Goal: Information Seeking & Learning: Check status

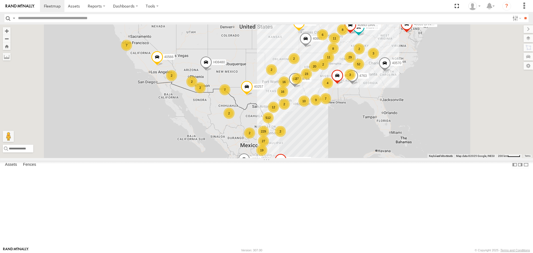
click at [36, 19] on input "text" at bounding box center [263, 18] width 494 height 8
click at [522, 14] on input "**" at bounding box center [525, 18] width 6 height 8
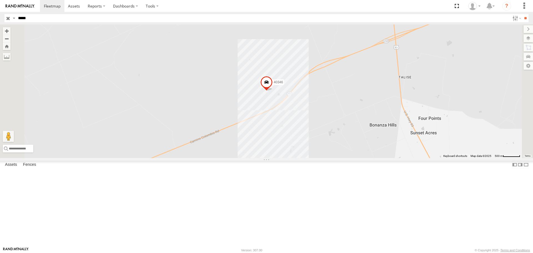
click at [272, 91] on span at bounding box center [266, 83] width 12 height 15
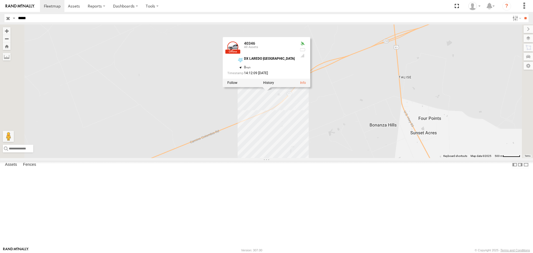
click at [341, 141] on div "40346 40346 All Assets DX LAREDO TX 27.80545 , -99.50523 0 14:12:09 09/12/2025" at bounding box center [266, 90] width 533 height 133
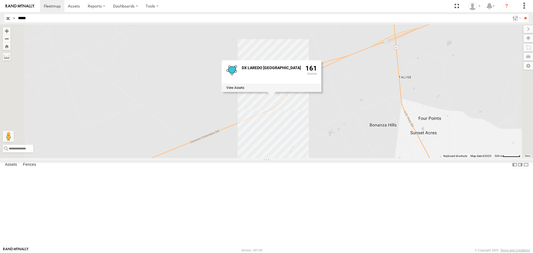
drag, startPoint x: 43, startPoint y: 19, endPoint x: 0, endPoint y: 17, distance: 42.8
click at [0, 17] on header "Search Query Asset ID Asset Label Registration Manufacturer Model VIN Job ID" at bounding box center [266, 18] width 533 height 12
click at [522, 14] on input "**" at bounding box center [525, 18] width 6 height 8
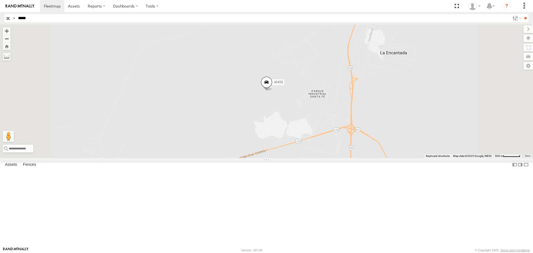
click at [272, 91] on span at bounding box center [266, 83] width 12 height 15
drag, startPoint x: 42, startPoint y: 19, endPoint x: 0, endPoint y: 9, distance: 43.4
click at [0, 9] on body at bounding box center [266, 126] width 533 height 253
click at [522, 14] on input "**" at bounding box center [525, 18] width 6 height 8
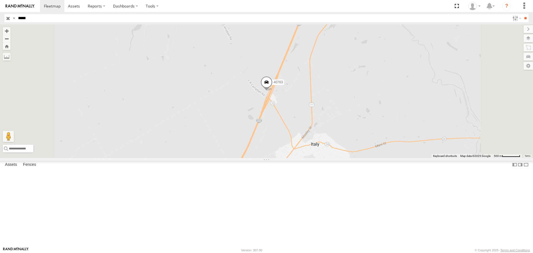
drag, startPoint x: 45, startPoint y: 21, endPoint x: 0, endPoint y: 7, distance: 46.9
click at [0, 7] on body at bounding box center [266, 126] width 533 height 253
click at [522, 14] on input "**" at bounding box center [525, 18] width 6 height 8
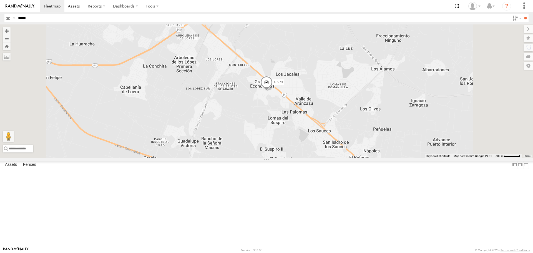
drag, startPoint x: 13, startPoint y: 19, endPoint x: 0, endPoint y: 20, distance: 13.1
click at [0, 20] on header "Search Query Asset ID Asset Label Registration Manufacturer Model VIN Job ID" at bounding box center [266, 18] width 533 height 12
click at [522, 14] on input "**" at bounding box center [525, 18] width 6 height 8
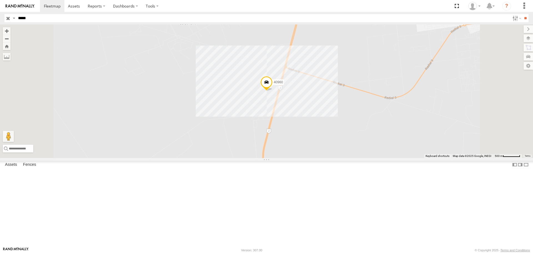
click at [272, 91] on span at bounding box center [266, 83] width 12 height 15
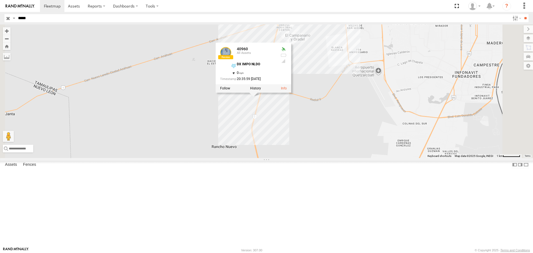
drag, startPoint x: 36, startPoint y: 16, endPoint x: 0, endPoint y: 28, distance: 38.0
click at [0, 28] on body at bounding box center [266, 126] width 533 height 253
click at [522, 14] on input "**" at bounding box center [525, 18] width 6 height 8
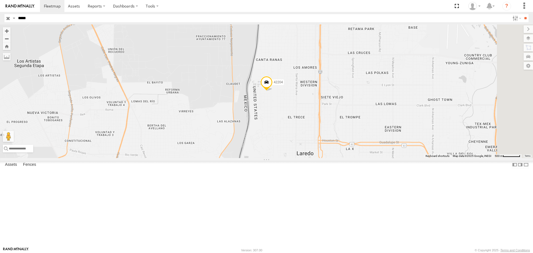
click at [272, 91] on span at bounding box center [266, 83] width 12 height 15
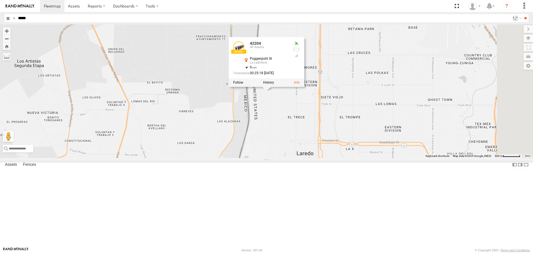
drag, startPoint x: 33, startPoint y: 18, endPoint x: 0, endPoint y: 29, distance: 35.1
click at [0, 27] on body at bounding box center [266, 126] width 533 height 253
click at [522, 14] on input "**" at bounding box center [525, 18] width 6 height 8
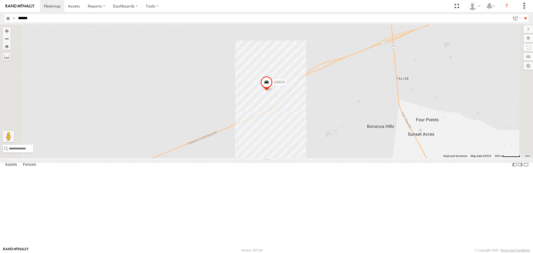
click at [272, 91] on span at bounding box center [266, 83] width 12 height 15
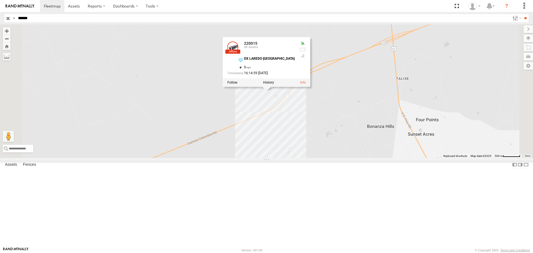
click at [0, 0] on div "220015 All Assets DX LAREDO TX DX Xpress INC 27.80584 -99.50443" at bounding box center [0, 0] width 0 height 0
click at [0, 0] on span at bounding box center [0, 0] width 0 height 0
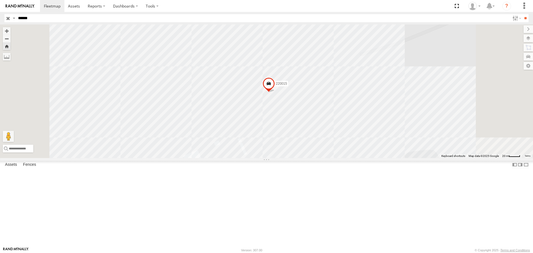
click at [275, 92] on span at bounding box center [268, 84] width 12 height 15
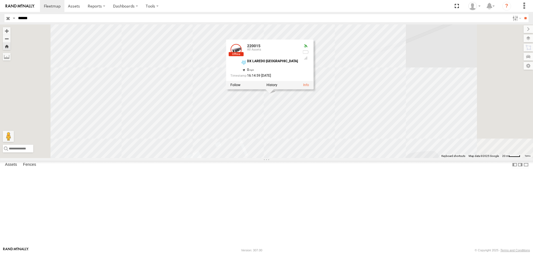
click at [309, 48] on div at bounding box center [305, 46] width 7 height 4
drag, startPoint x: 47, startPoint y: 18, endPoint x: 0, endPoint y: 33, distance: 49.1
click at [0, 30] on body at bounding box center [266, 126] width 533 height 253
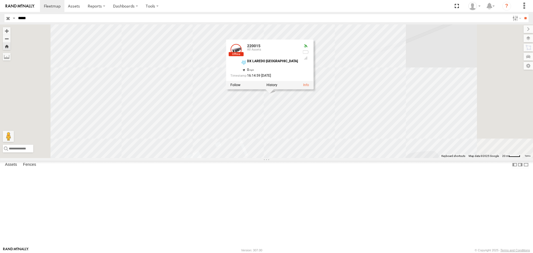
click at [522, 14] on input "**" at bounding box center [525, 18] width 6 height 8
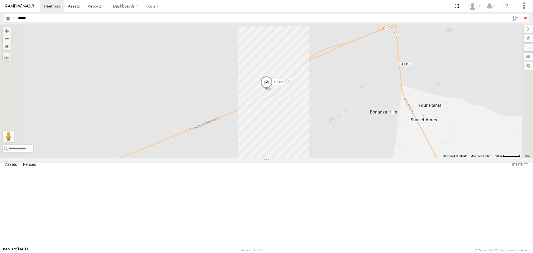
click at [272, 91] on span at bounding box center [266, 83] width 12 height 15
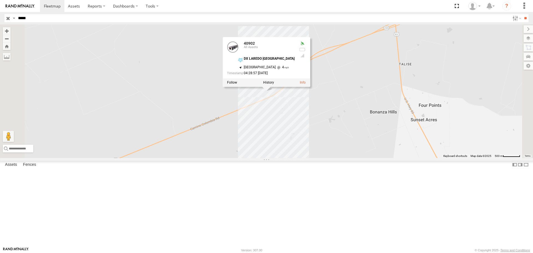
drag, startPoint x: 28, startPoint y: 28, endPoint x: 57, endPoint y: 48, distance: 35.6
click at [0, 0] on div "40902 All Assets" at bounding box center [0, 0] width 0 height 0
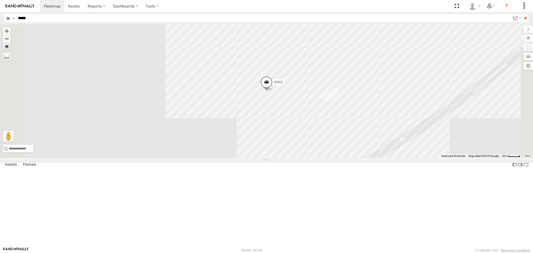
click at [264, 136] on div "40902" at bounding box center [266, 90] width 533 height 133
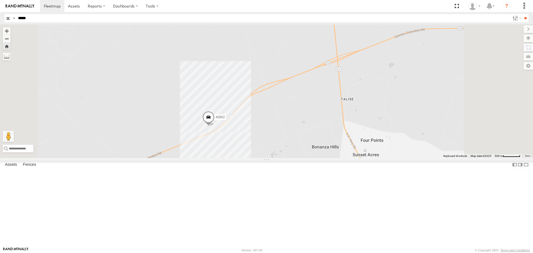
drag, startPoint x: 27, startPoint y: 21, endPoint x: 1, endPoint y: 20, distance: 25.8
click at [0, 17] on header "Search Query Asset ID Asset Label Registration Manufacturer Model VIN Job ID" at bounding box center [266, 18] width 533 height 12
drag, startPoint x: 35, startPoint y: 19, endPoint x: 0, endPoint y: 12, distance: 35.9
click at [0, 13] on header "Search Query Asset ID Asset Label Registration Manufacturer Model VIN Job ID" at bounding box center [266, 18] width 533 height 12
type input "*****"
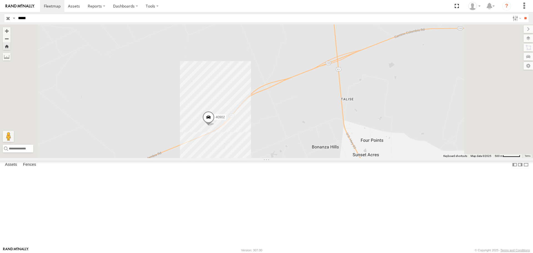
click at [522, 14] on input "**" at bounding box center [525, 18] width 6 height 8
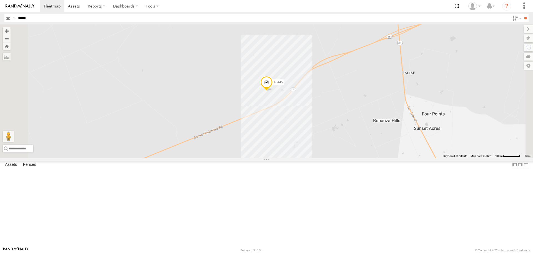
click at [272, 91] on span at bounding box center [266, 83] width 12 height 15
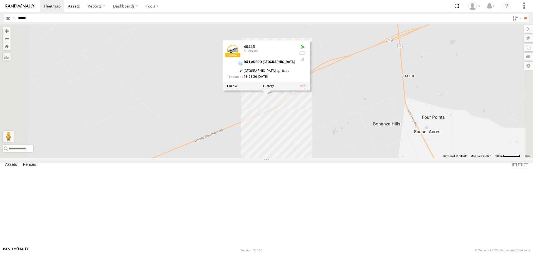
click at [305, 153] on div "40445 40445 All Assets DX LAREDO TX 27.8042 , -99.50636 North West 8 13:58:36 0…" at bounding box center [266, 90] width 533 height 133
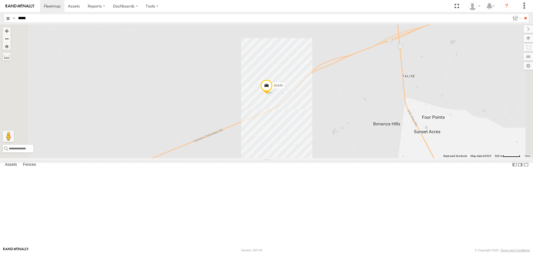
click at [272, 95] on span at bounding box center [266, 87] width 12 height 15
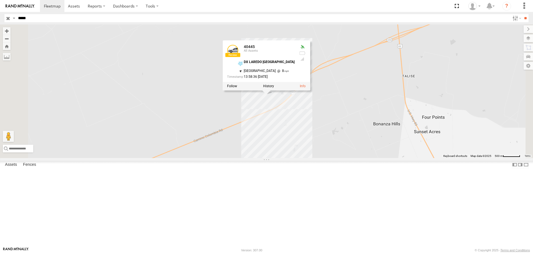
click at [0, 0] on span at bounding box center [0, 0] width 0 height 0
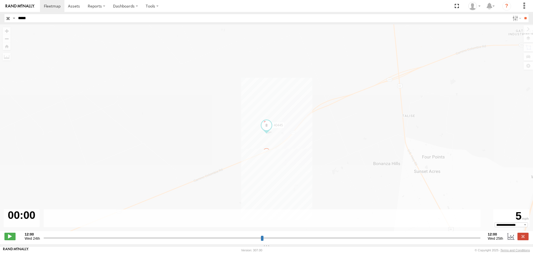
type input "**********"
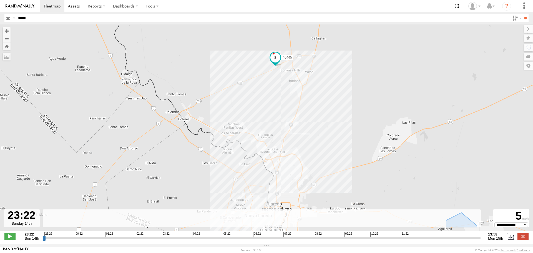
click at [278, 62] on span at bounding box center [275, 57] width 10 height 10
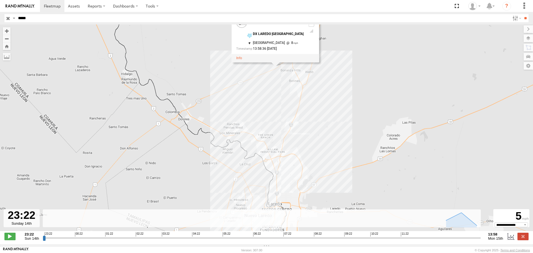
drag, startPoint x: 33, startPoint y: 19, endPoint x: 0, endPoint y: 20, distance: 33.0
click at [0, 20] on header "Search Query Asset ID Asset Label Registration Manufacturer Model VIN Job ID" at bounding box center [266, 18] width 533 height 12
click at [522, 14] on input "**" at bounding box center [525, 18] width 6 height 8
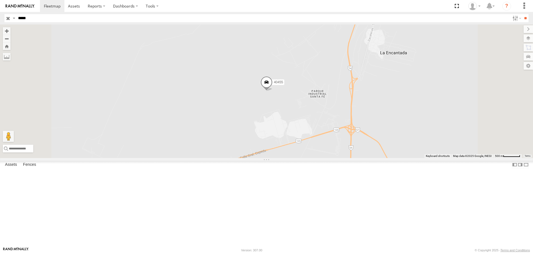
click at [272, 91] on span at bounding box center [266, 83] width 12 height 15
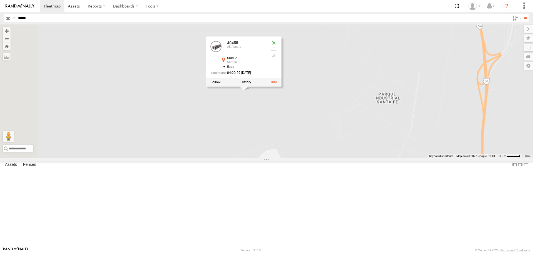
click at [345, 147] on div "40455 40455 All Assets Saltillo Saltillo 25.27334 , -101.11753 0 04:20:29 09/16…" at bounding box center [266, 90] width 533 height 133
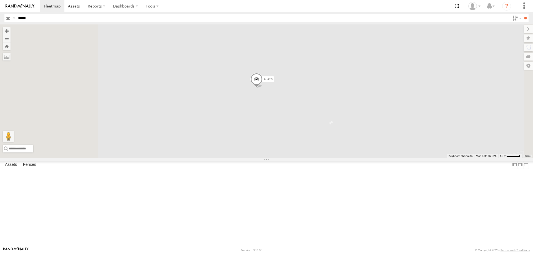
drag, startPoint x: 277, startPoint y: 105, endPoint x: 282, endPoint y: 102, distance: 6.0
click at [282, 102] on div "40455" at bounding box center [266, 90] width 533 height 133
click at [309, 124] on div "40455" at bounding box center [266, 90] width 533 height 133
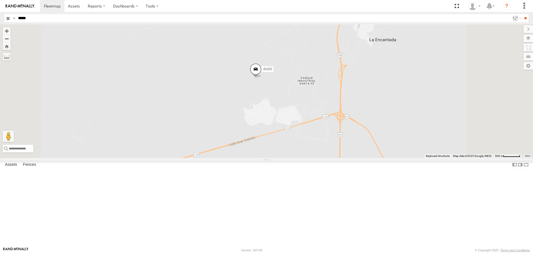
click at [332, 120] on div "40455" at bounding box center [266, 90] width 533 height 133
click at [262, 78] on span at bounding box center [255, 70] width 12 height 15
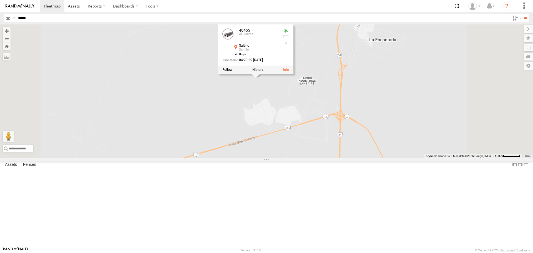
drag, startPoint x: 38, startPoint y: 21, endPoint x: 0, endPoint y: 27, distance: 38.2
click at [0, 27] on body at bounding box center [266, 126] width 533 height 253
click at [522, 14] on input "**" at bounding box center [525, 18] width 6 height 8
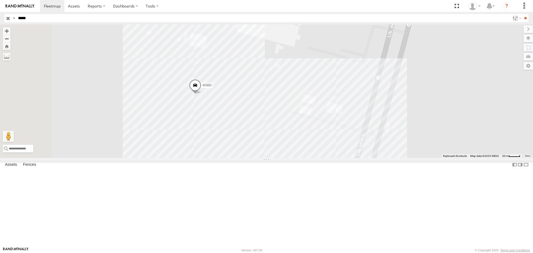
drag, startPoint x: 266, startPoint y: 126, endPoint x: 318, endPoint y: 100, distance: 58.1
click at [318, 100] on div "40960" at bounding box center [266, 90] width 533 height 133
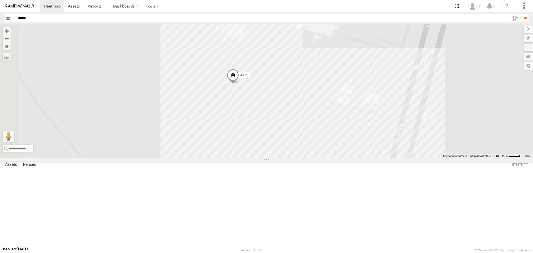
click at [239, 84] on span at bounding box center [233, 76] width 12 height 15
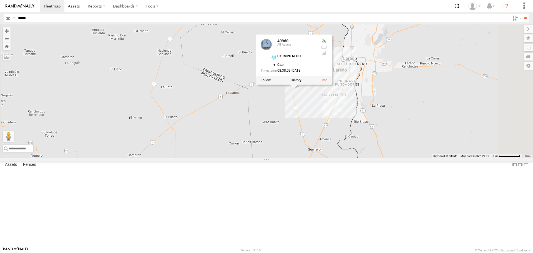
click at [309, 158] on div "40960 40960 All Assets DX IMPO NLDO 27.43699 , -99.64597 0 08:38:09 09/16/2025" at bounding box center [266, 90] width 533 height 133
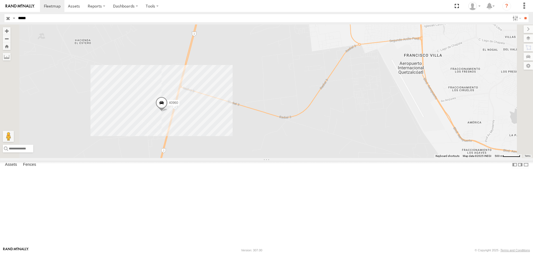
drag, startPoint x: 42, startPoint y: 19, endPoint x: 0, endPoint y: 21, distance: 42.5
click at [0, 21] on header "Search Query Asset ID Asset Label Registration Manufacturer Model VIN Job ID" at bounding box center [266, 18] width 533 height 12
type input "*****"
click at [522, 14] on input "**" at bounding box center [525, 18] width 6 height 8
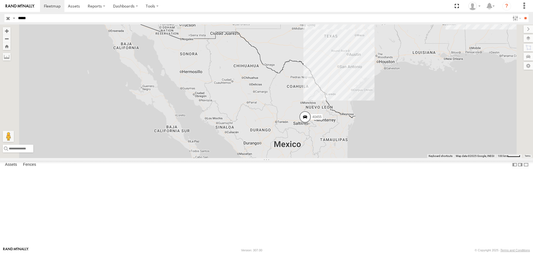
click at [38, 16] on input "*****" at bounding box center [263, 18] width 494 height 8
click at [311, 126] on span at bounding box center [305, 118] width 12 height 15
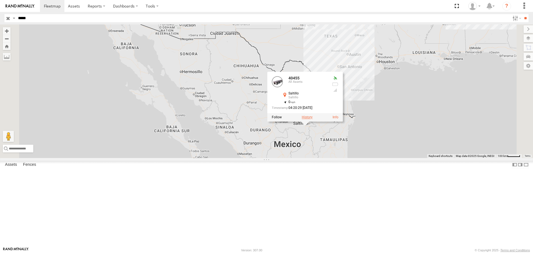
click at [312, 119] on label at bounding box center [307, 117] width 11 height 4
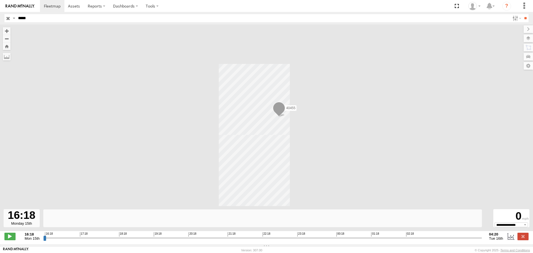
click at [290, 142] on div "40455" at bounding box center [266, 130] width 533 height 212
click at [13, 238] on span at bounding box center [9, 235] width 11 height 7
drag, startPoint x: 45, startPoint y: 240, endPoint x: 523, endPoint y: 219, distance: 478.2
type input "**********"
click at [482, 235] on input "range" at bounding box center [262, 237] width 438 height 5
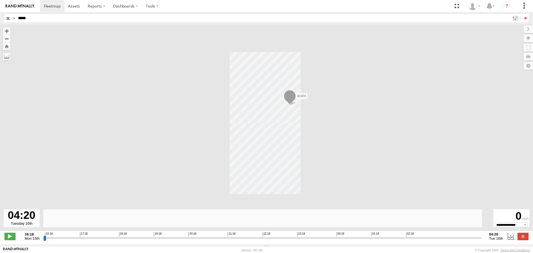
drag, startPoint x: 43, startPoint y: 22, endPoint x: 0, endPoint y: 22, distance: 43.3
click at [0, 22] on header "Search Query Asset ID Asset Label Registration Manufacturer Model VIN Job ID" at bounding box center [266, 18] width 533 height 12
type input "*****"
click at [522, 14] on input "**" at bounding box center [525, 18] width 6 height 8
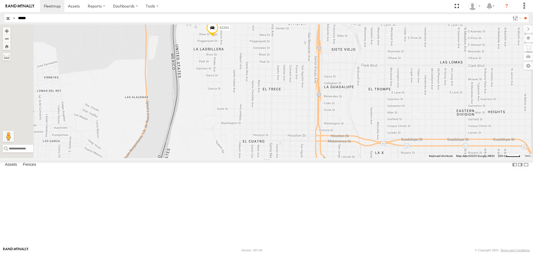
click at [218, 37] on span at bounding box center [212, 29] width 12 height 15
click at [288, 114] on div "42204 42204 All Assets Poggenpohl St La Ladrillera 27.52063 , -99.51949 0 00:25…" at bounding box center [266, 90] width 533 height 133
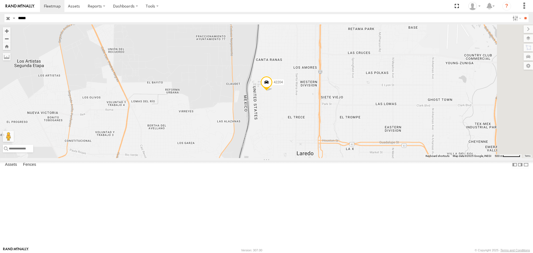
click at [272, 91] on span at bounding box center [266, 83] width 12 height 15
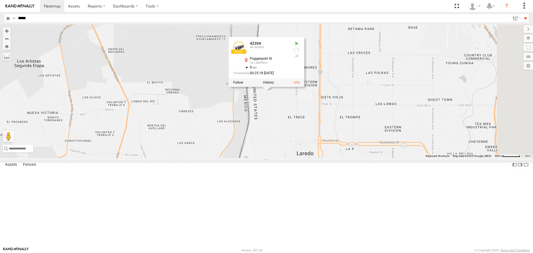
click at [304, 87] on div at bounding box center [266, 83] width 75 height 8
click at [300, 85] on link at bounding box center [297, 83] width 6 height 4
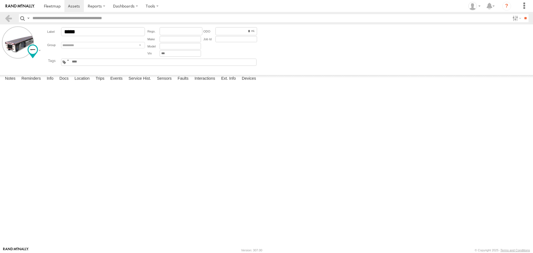
click at [98, 63] on input "text" at bounding box center [84, 62] width 27 height 4
click at [92, 72] on main "**********" at bounding box center [266, 135] width 533 height 222
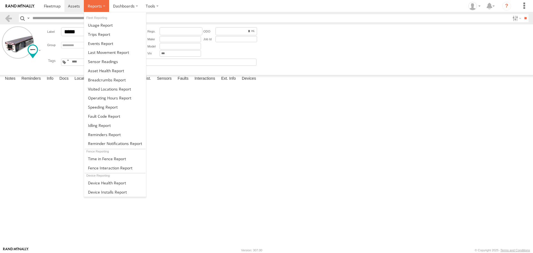
click at [98, 6] on span at bounding box center [95, 5] width 14 height 5
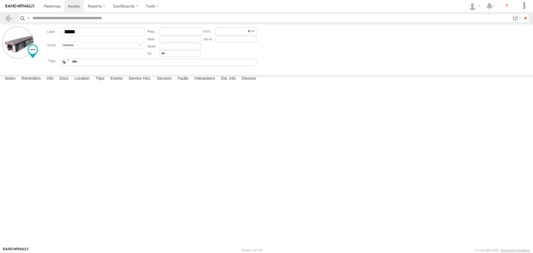
click at [0, 0] on div at bounding box center [0, 0] width 0 height 0
click at [61, 83] on label "Docs" at bounding box center [64, 79] width 15 height 8
click at [0, 0] on button at bounding box center [0, 0] width 0 height 0
click at [88, 83] on label "Location" at bounding box center [82, 79] width 21 height 8
click at [251, 83] on label "Devices" at bounding box center [249, 79] width 20 height 8
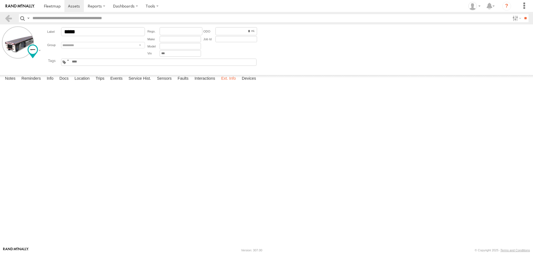
click at [232, 83] on label "Ext. Info" at bounding box center [228, 79] width 20 height 8
click at [201, 83] on label "Interactions" at bounding box center [205, 79] width 26 height 8
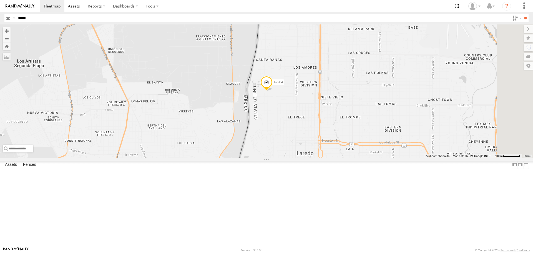
drag, startPoint x: 37, startPoint y: 20, endPoint x: 0, endPoint y: 21, distance: 37.2
click at [0, 21] on header "Search Query Asset ID Asset Label Registration Manufacturer Model VIN Job ID" at bounding box center [266, 18] width 533 height 12
type input "*****"
click at [522, 14] on input "**" at bounding box center [525, 18] width 6 height 8
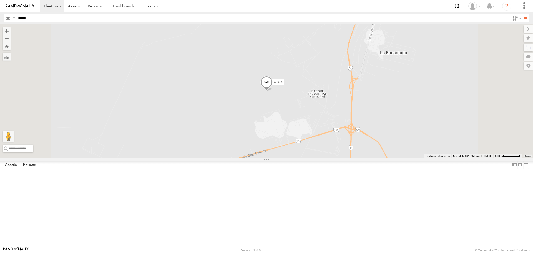
click at [0, 0] on span at bounding box center [0, 0] width 0 height 0
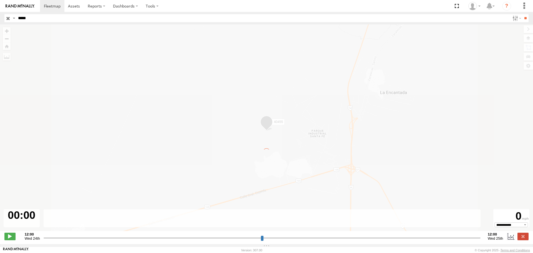
type input "**********"
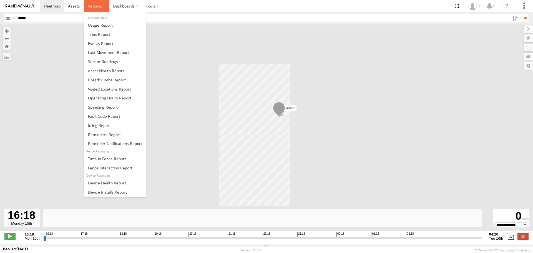
click at [91, 6] on span at bounding box center [95, 5] width 14 height 5
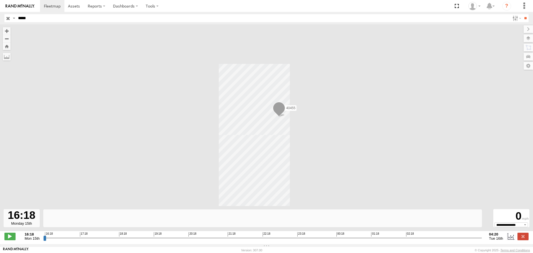
click at [188, 33] on div "40455" at bounding box center [266, 130] width 533 height 212
click at [58, 5] on span at bounding box center [52, 5] width 17 height 5
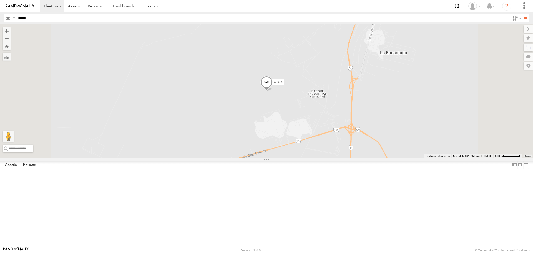
click at [0, 0] on div "40455" at bounding box center [0, 0] width 0 height 0
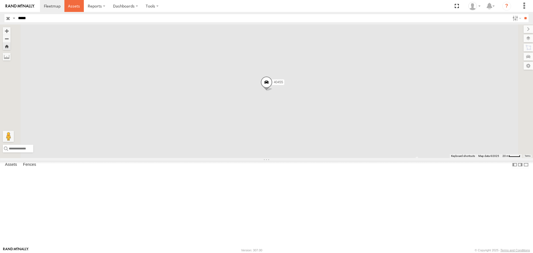
click at [75, 4] on span at bounding box center [74, 5] width 12 height 5
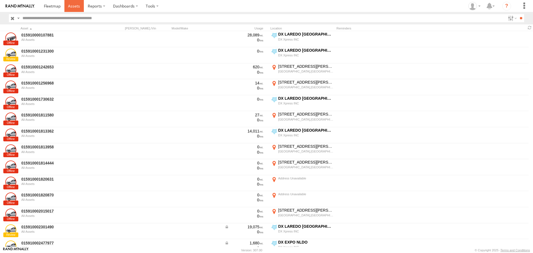
click at [68, 8] on span at bounding box center [74, 5] width 12 height 5
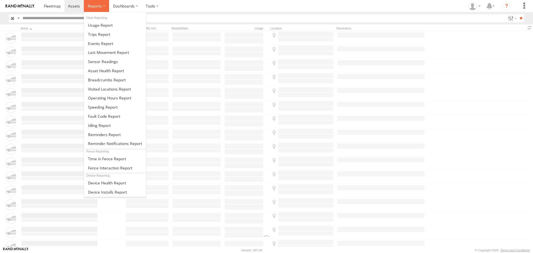
click at [94, 7] on span at bounding box center [95, 5] width 14 height 5
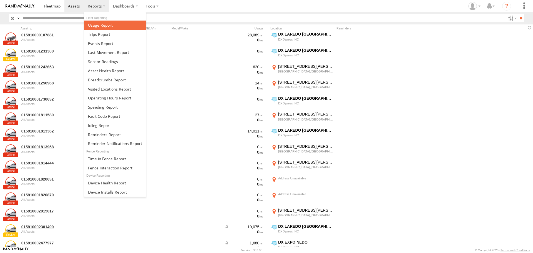
click at [106, 24] on span at bounding box center [100, 24] width 25 height 5
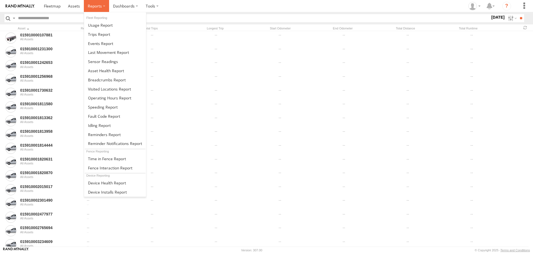
click at [100, 3] on label at bounding box center [96, 6] width 25 height 12
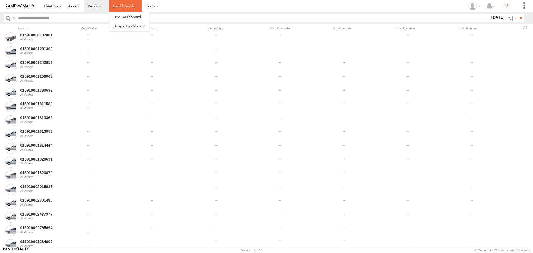
click at [123, 4] on label "Dashboards" at bounding box center [125, 6] width 33 height 12
click at [127, 16] on span at bounding box center [127, 16] width 28 height 5
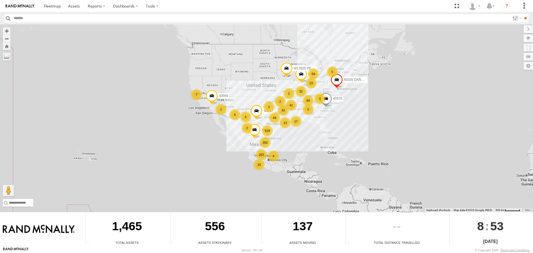
click at [27, 19] on input "text" at bounding box center [261, 18] width 498 height 8
type input "*****"
click at [522, 14] on input "**" at bounding box center [525, 18] width 6 height 8
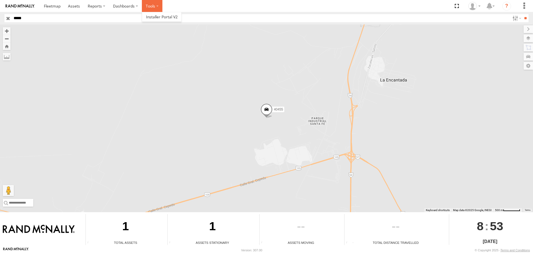
click at [145, 5] on label at bounding box center [152, 6] width 21 height 12
click at [129, 5] on label "Dashboards" at bounding box center [125, 6] width 33 height 12
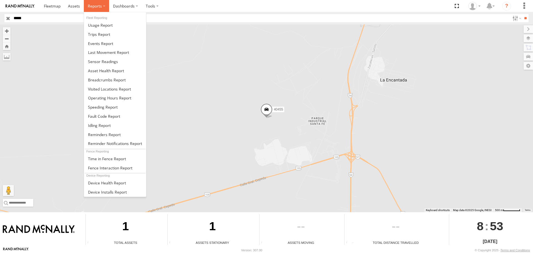
click at [96, 5] on span at bounding box center [95, 5] width 14 height 5
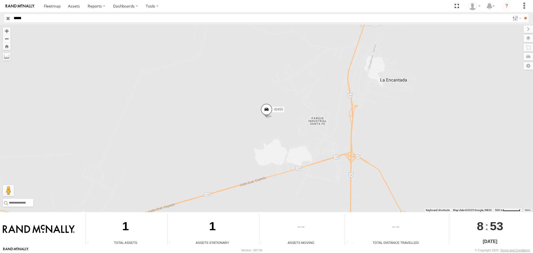
click at [22, 100] on div "40455" at bounding box center [266, 118] width 533 height 188
click at [25, 19] on input "*****" at bounding box center [261, 18] width 498 height 8
click at [49, 7] on span at bounding box center [52, 5] width 17 height 5
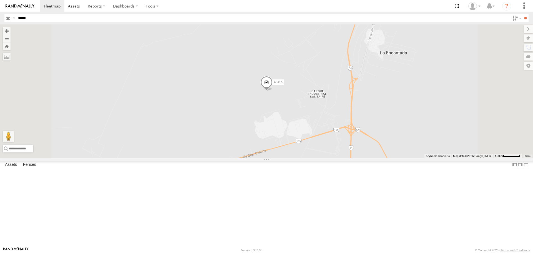
click at [0, 0] on span at bounding box center [0, 0] width 0 height 0
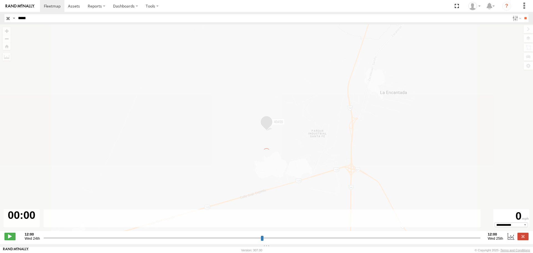
type input "**********"
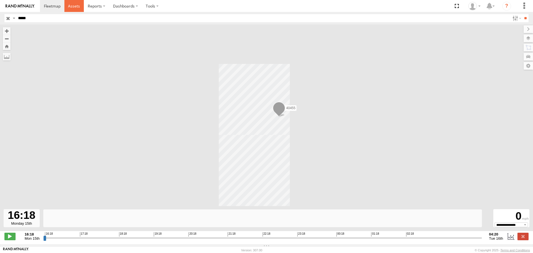
click at [76, 5] on span at bounding box center [74, 5] width 12 height 5
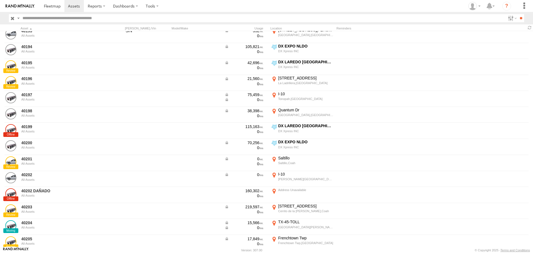
scroll to position [1929, 0]
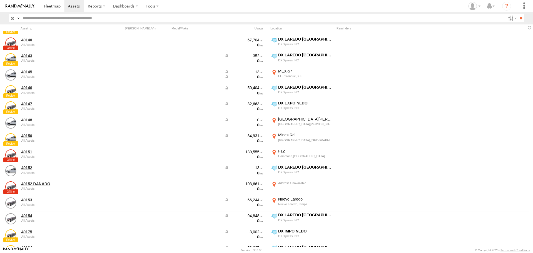
drag, startPoint x: 237, startPoint y: 94, endPoint x: 39, endPoint y: 21, distance: 212.1
click at [39, 21] on input "text" at bounding box center [262, 18] width 485 height 8
type input "*****"
click at [517, 14] on input "**" at bounding box center [520, 18] width 6 height 8
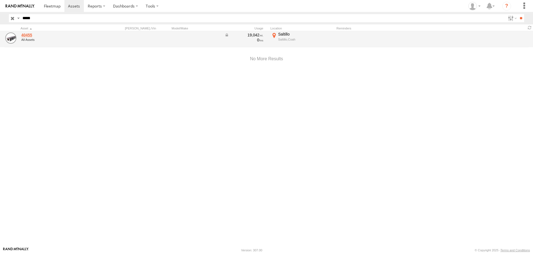
click at [30, 35] on link "40455" at bounding box center [59, 34] width 76 height 5
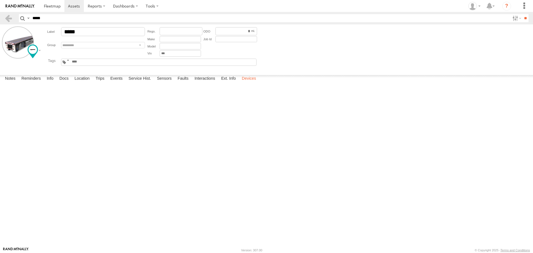
click at [252, 83] on label "Devices" at bounding box center [249, 79] width 20 height 8
click at [102, 83] on label "Trips" at bounding box center [100, 79] width 14 height 8
click at [65, 83] on label "Docs" at bounding box center [64, 79] width 15 height 8
click at [0, 0] on button at bounding box center [0, 0] width 0 height 0
click at [83, 83] on label "Location" at bounding box center [82, 79] width 21 height 8
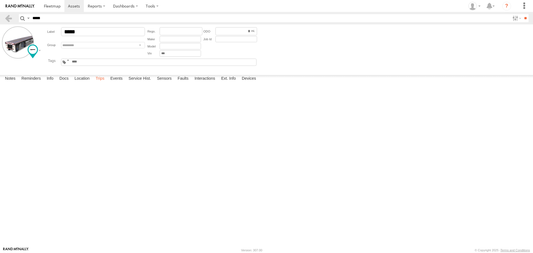
click at [106, 83] on label "Trips" at bounding box center [100, 79] width 14 height 8
click at [113, 83] on label "Events" at bounding box center [116, 79] width 18 height 8
click at [206, 83] on label "Interactions" at bounding box center [205, 79] width 26 height 8
click at [239, 83] on label "Ext. Info" at bounding box center [228, 79] width 20 height 8
click at [251, 83] on label "Devices" at bounding box center [249, 79] width 20 height 8
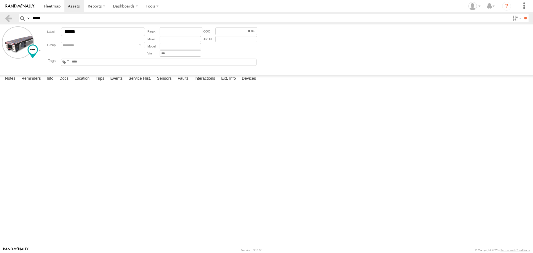
click at [0, 0] on div at bounding box center [0, 0] width 0 height 0
click at [214, 83] on label "Interactions" at bounding box center [205, 79] width 26 height 8
click at [188, 83] on label "Faults" at bounding box center [183, 79] width 16 height 8
click at [171, 83] on label "Sensors" at bounding box center [164, 79] width 20 height 8
click at [143, 83] on label "Service Hist." at bounding box center [140, 79] width 28 height 8
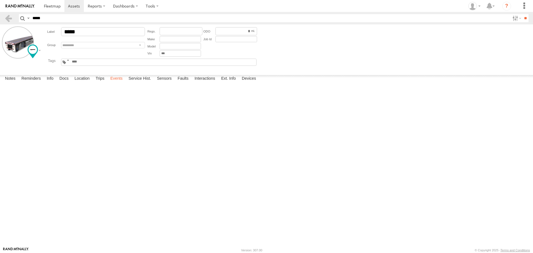
click at [112, 83] on label "Events" at bounding box center [116, 79] width 18 height 8
click at [52, 83] on label "Info" at bounding box center [50, 79] width 12 height 8
click at [37, 83] on label "Reminders" at bounding box center [31, 79] width 25 height 8
click at [62, 83] on label "Docs" at bounding box center [64, 79] width 15 height 8
click at [76, 83] on label "Location" at bounding box center [82, 79] width 21 height 8
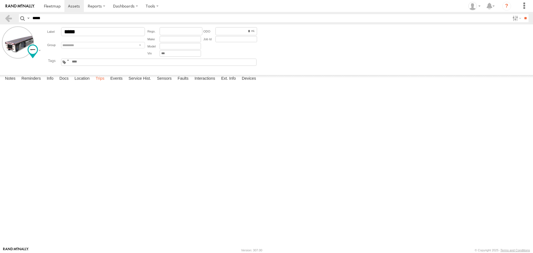
click at [101, 83] on label "Trips" at bounding box center [100, 79] width 14 height 8
click at [118, 83] on label "Events" at bounding box center [116, 79] width 18 height 8
click at [140, 83] on label "Service Hist." at bounding box center [140, 79] width 28 height 8
click at [169, 83] on label "Sensors" at bounding box center [164, 79] width 20 height 8
click at [26, 83] on label "Reminders" at bounding box center [31, 79] width 25 height 8
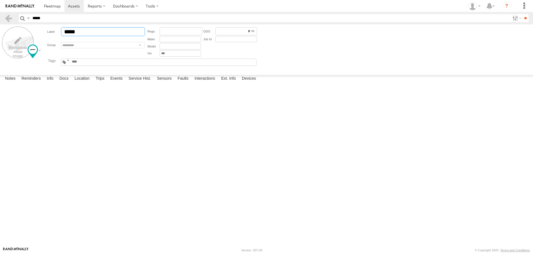
drag, startPoint x: 90, startPoint y: 34, endPoint x: 26, endPoint y: 41, distance: 63.9
click at [29, 40] on form "**********" at bounding box center [266, 48] width 529 height 44
click at [13, 83] on label "Notes" at bounding box center [10, 79] width 16 height 8
click at [9, 83] on label "Notes" at bounding box center [10, 79] width 16 height 8
click at [27, 83] on label "Reminders" at bounding box center [31, 79] width 25 height 8
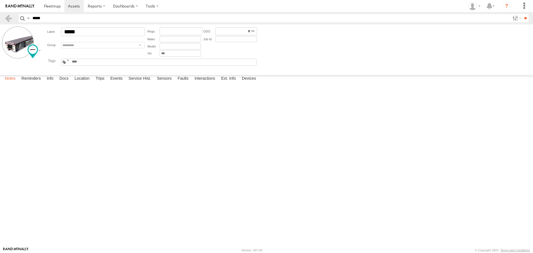
click at [9, 83] on label "Notes" at bounding box center [10, 79] width 16 height 8
click at [8, 18] on link at bounding box center [8, 18] width 8 height 8
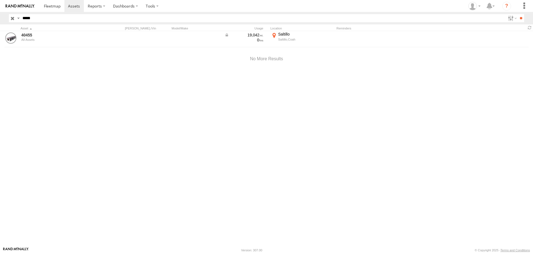
click at [12, 17] on input "button" at bounding box center [12, 18] width 7 height 8
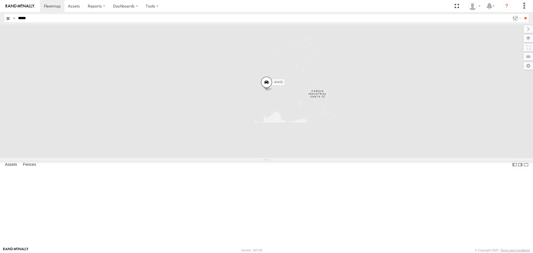
drag, startPoint x: 39, startPoint y: 20, endPoint x: 0, endPoint y: 15, distance: 39.5
click at [0, 15] on header "Search Query Asset ID Asset Label Registration Manufacturer Model VIN Job ID" at bounding box center [266, 18] width 533 height 12
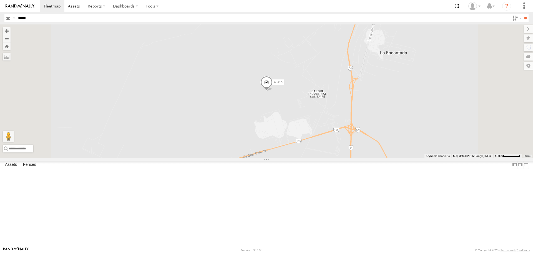
type input "*****"
click at [522, 14] on input "**" at bounding box center [525, 18] width 6 height 8
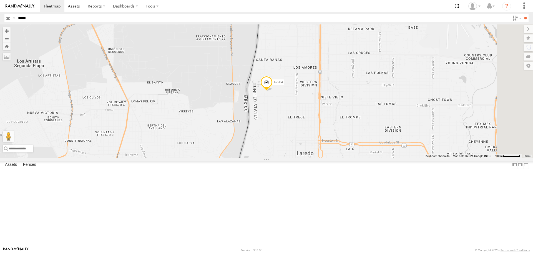
click at [272, 91] on span at bounding box center [266, 83] width 12 height 15
